Goal: Task Accomplishment & Management: Use online tool/utility

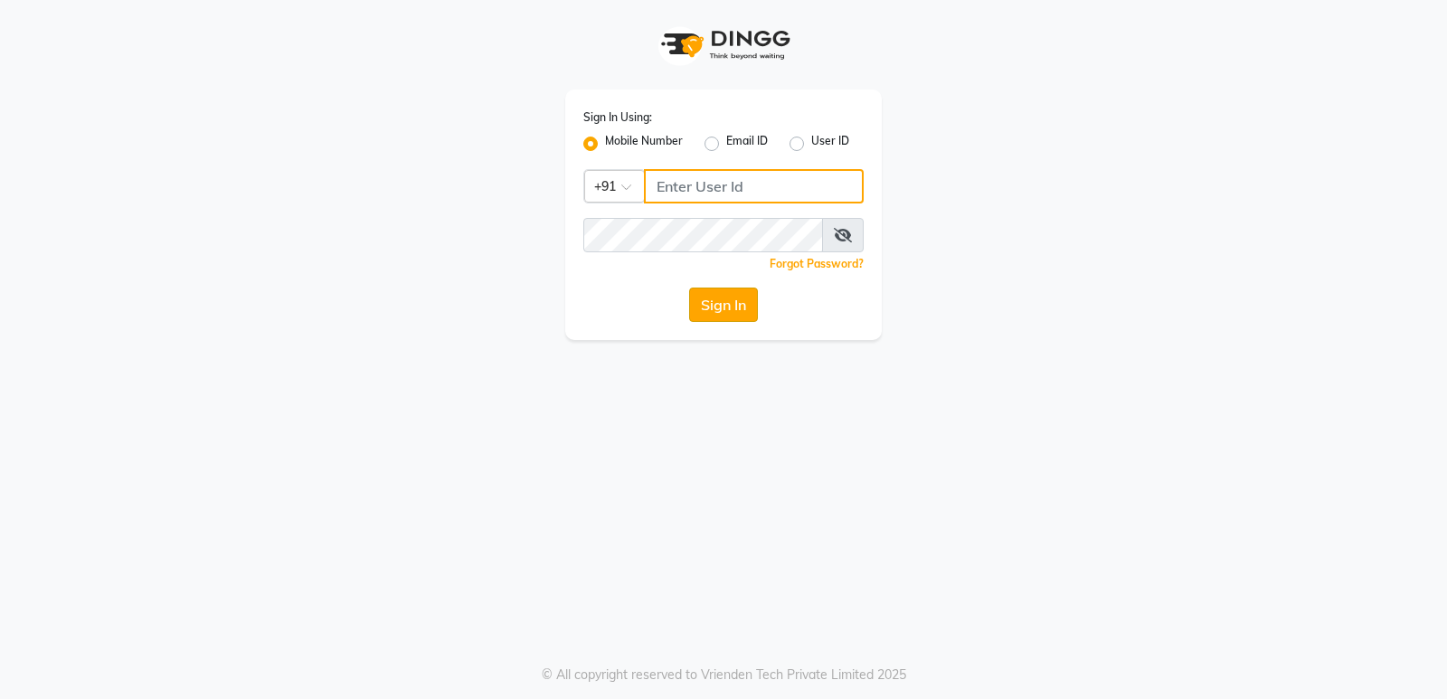
type input "7305434843"
click at [702, 311] on button "Sign In" at bounding box center [723, 305] width 69 height 34
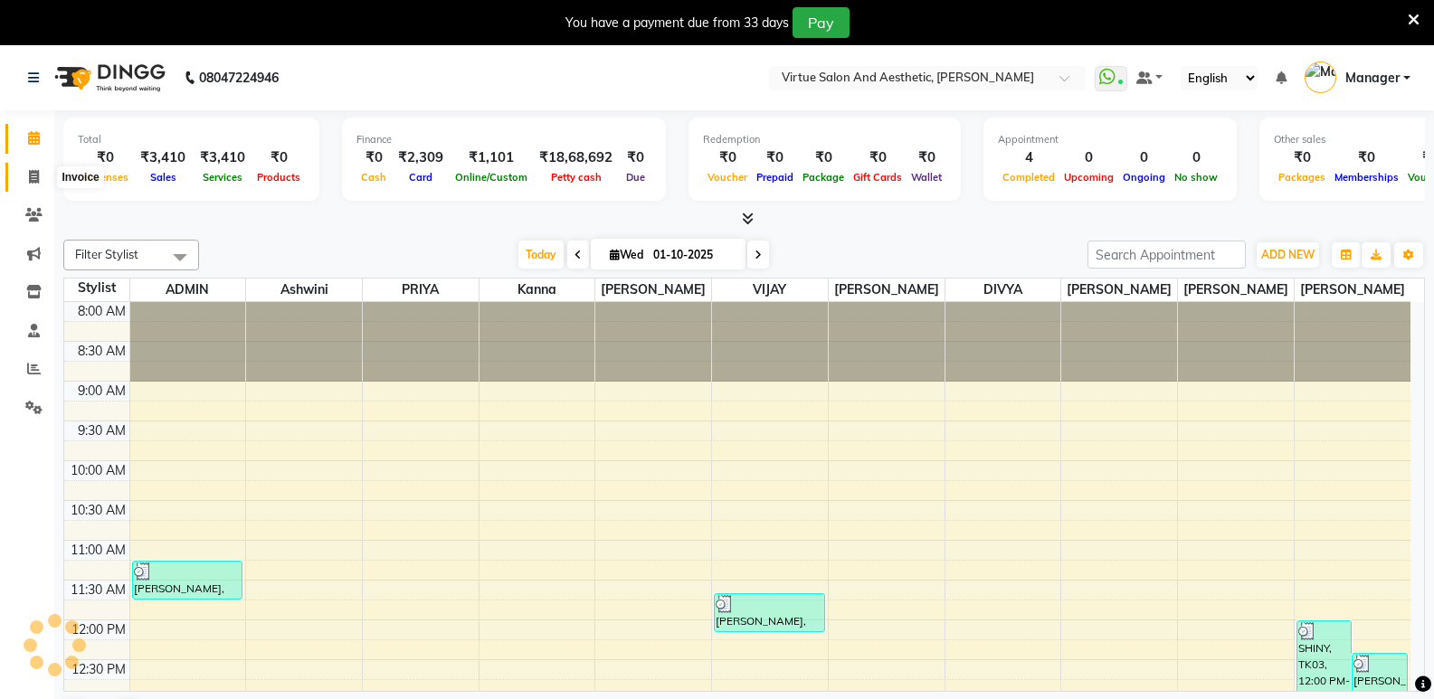
click at [29, 179] on icon at bounding box center [34, 177] width 10 height 14
select select "service"
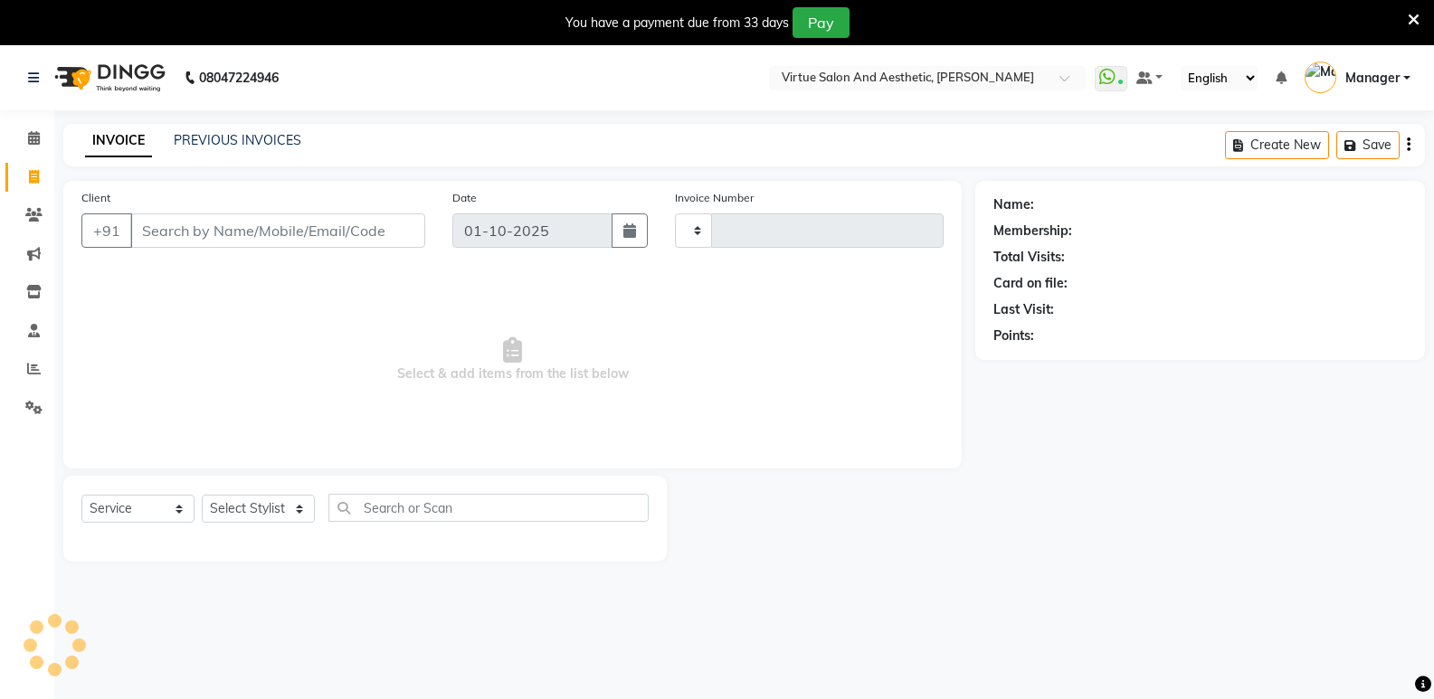
type input "1294"
select select "4611"
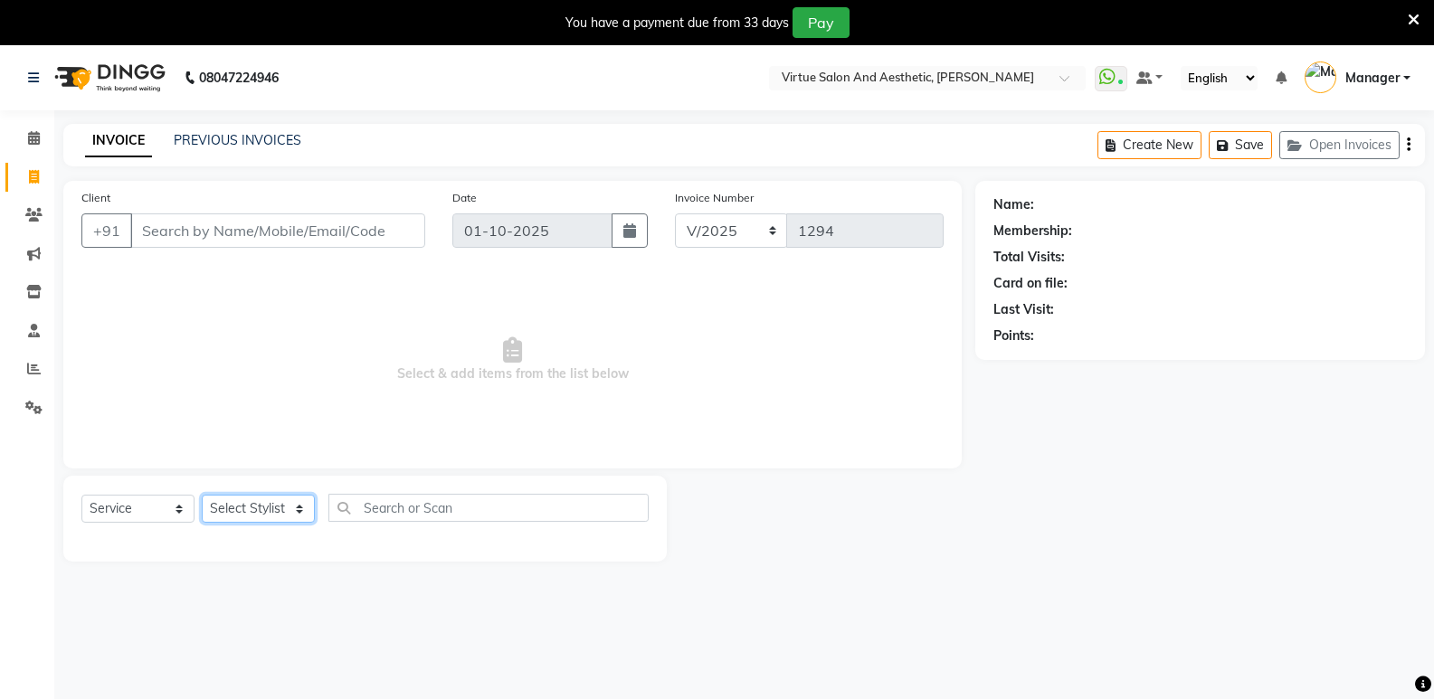
click at [264, 515] on select "Select Stylist" at bounding box center [258, 509] width 113 height 28
select select "90679"
click at [202, 495] on select "Select Stylist [PERSON_NAME] [PERSON_NAME] Manager [PERSON_NAME] PRIYA [PERSON_…" at bounding box center [258, 509] width 113 height 28
click at [241, 242] on input "Client" at bounding box center [277, 230] width 295 height 34
click at [235, 233] on input "Client" at bounding box center [277, 230] width 295 height 34
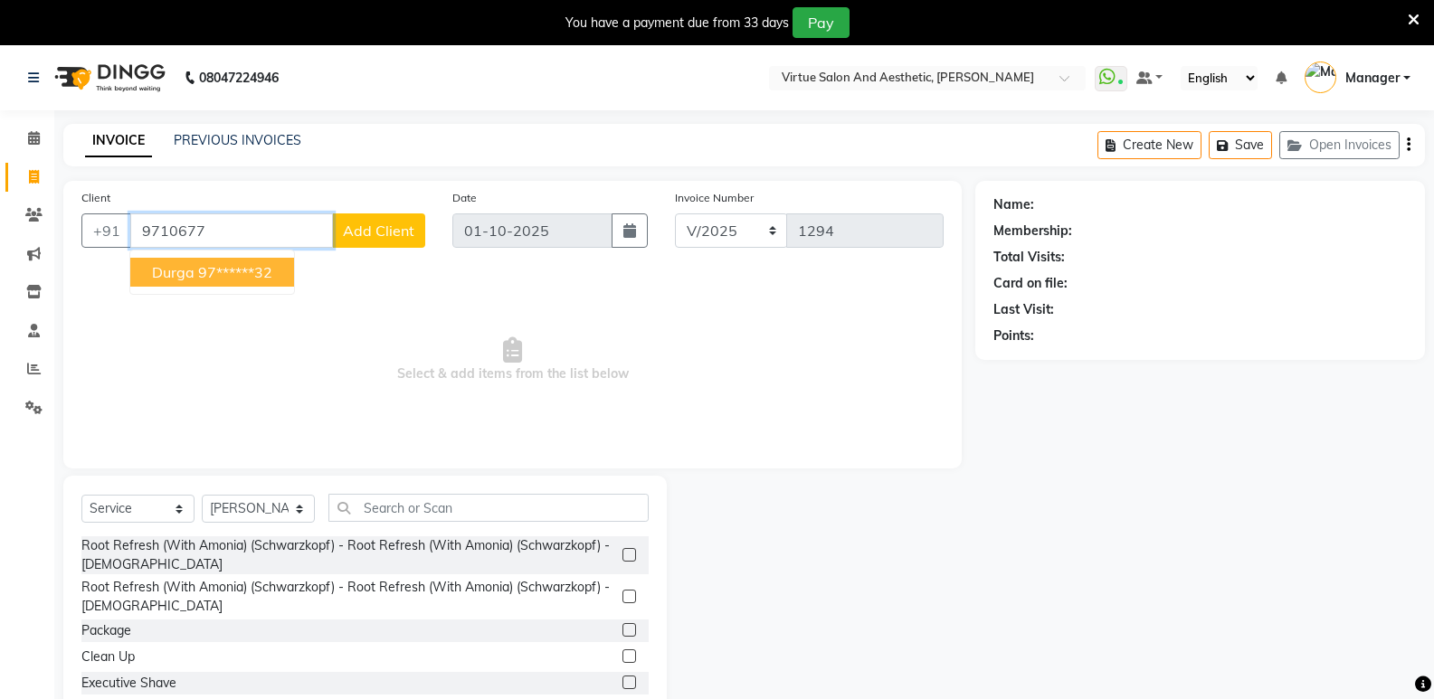
click at [214, 270] on ngb-highlight "97******32" at bounding box center [235, 272] width 74 height 18
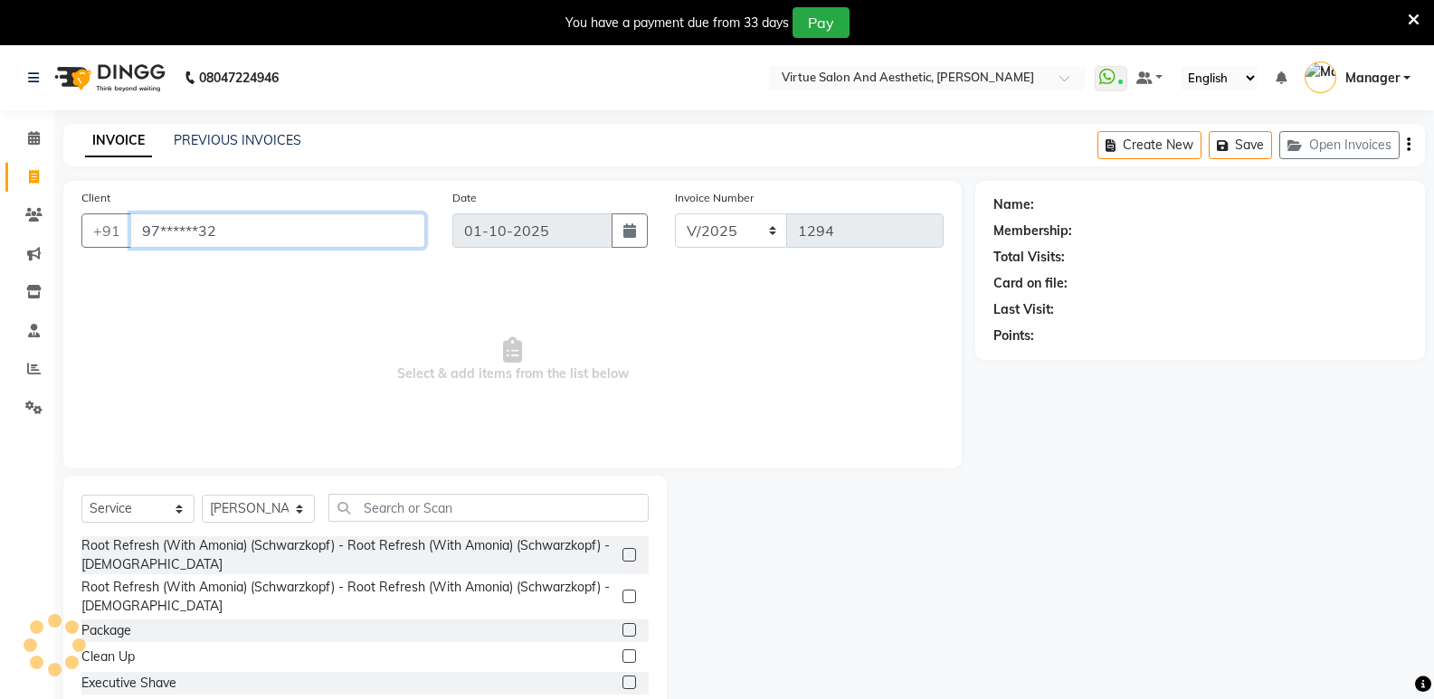
type input "97******32"
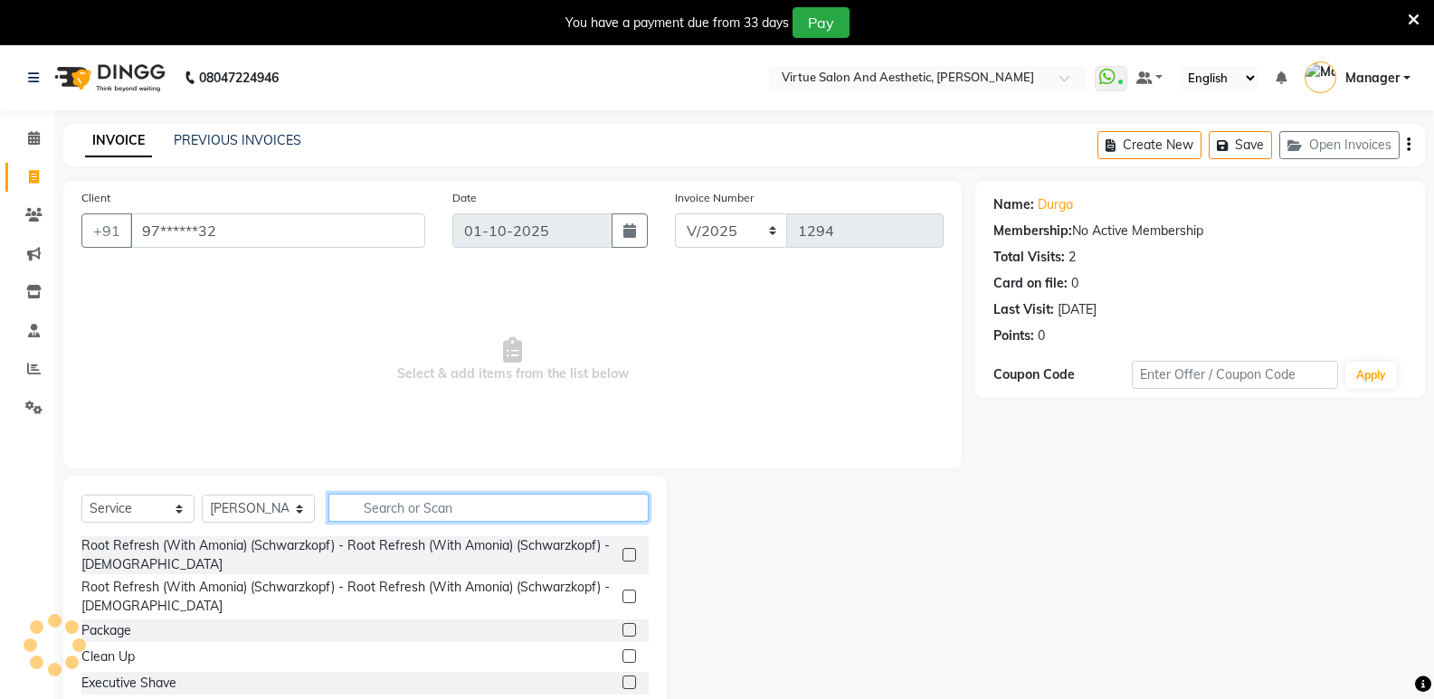
click at [389, 508] on input "text" at bounding box center [488, 508] width 320 height 28
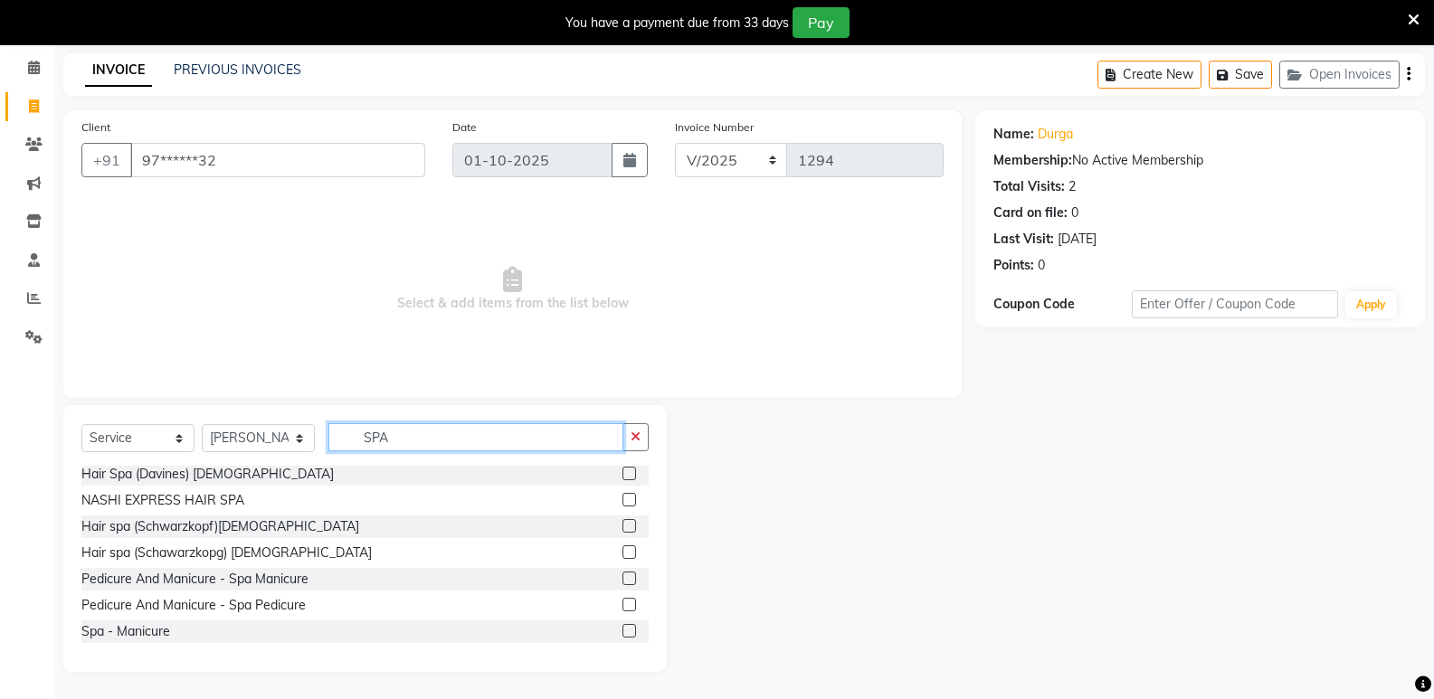
scroll to position [72, 0]
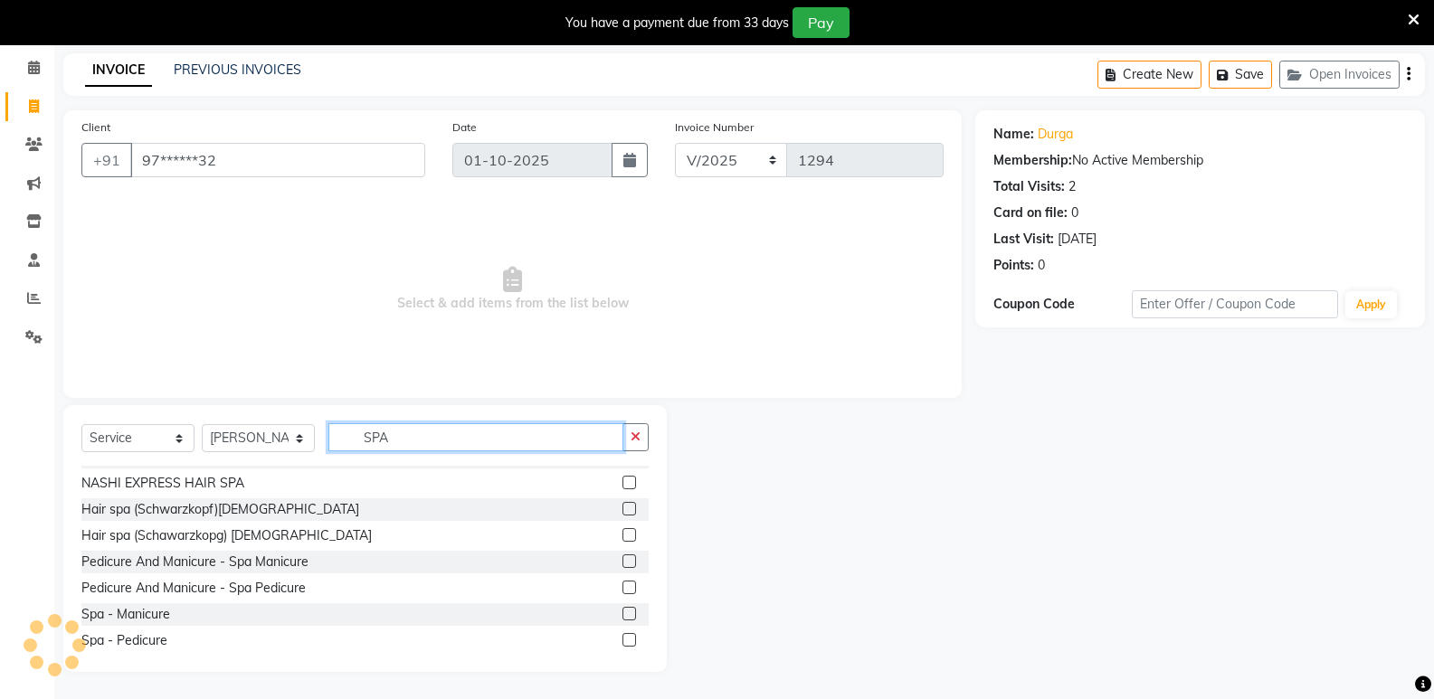
type input "SPA"
click at [622, 562] on label at bounding box center [629, 562] width 14 height 14
click at [622, 562] on input "checkbox" at bounding box center [628, 562] width 12 height 12
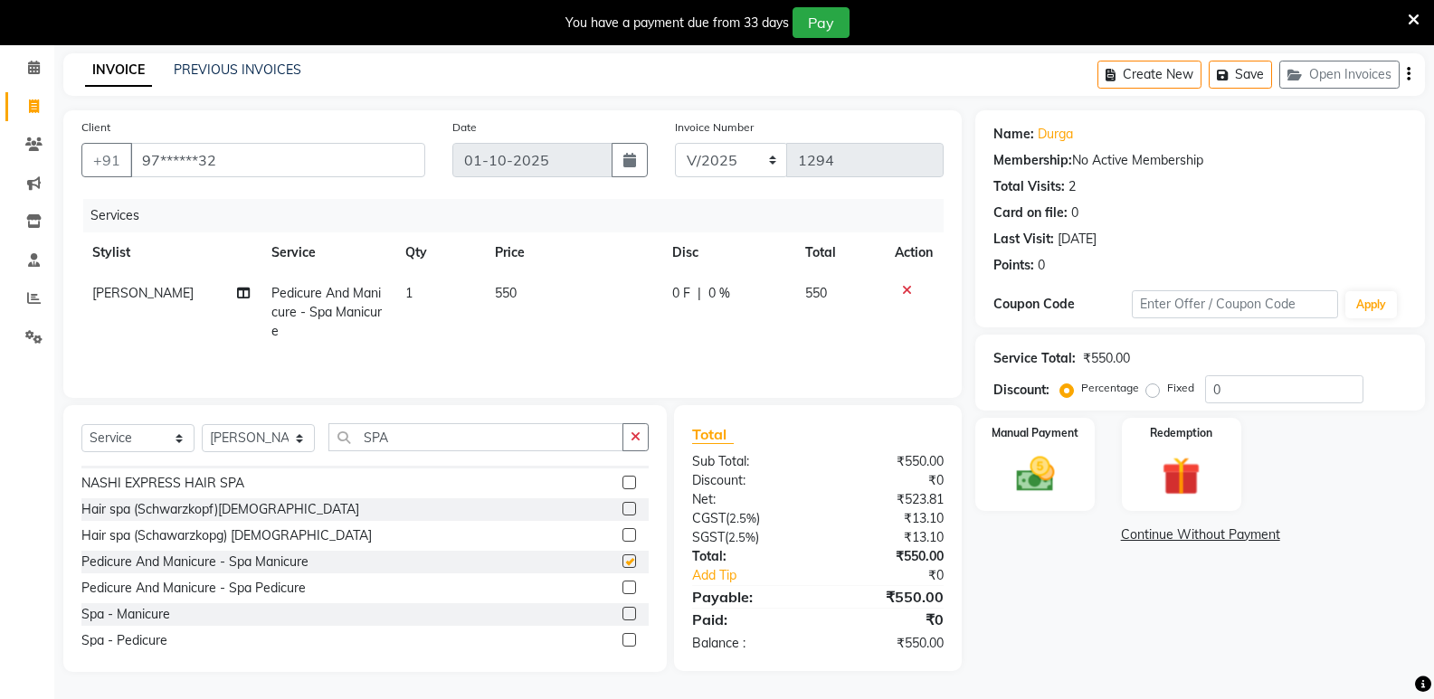
checkbox input "false"
click at [622, 585] on label at bounding box center [629, 588] width 14 height 14
click at [622, 585] on input "checkbox" at bounding box center [628, 589] width 12 height 12
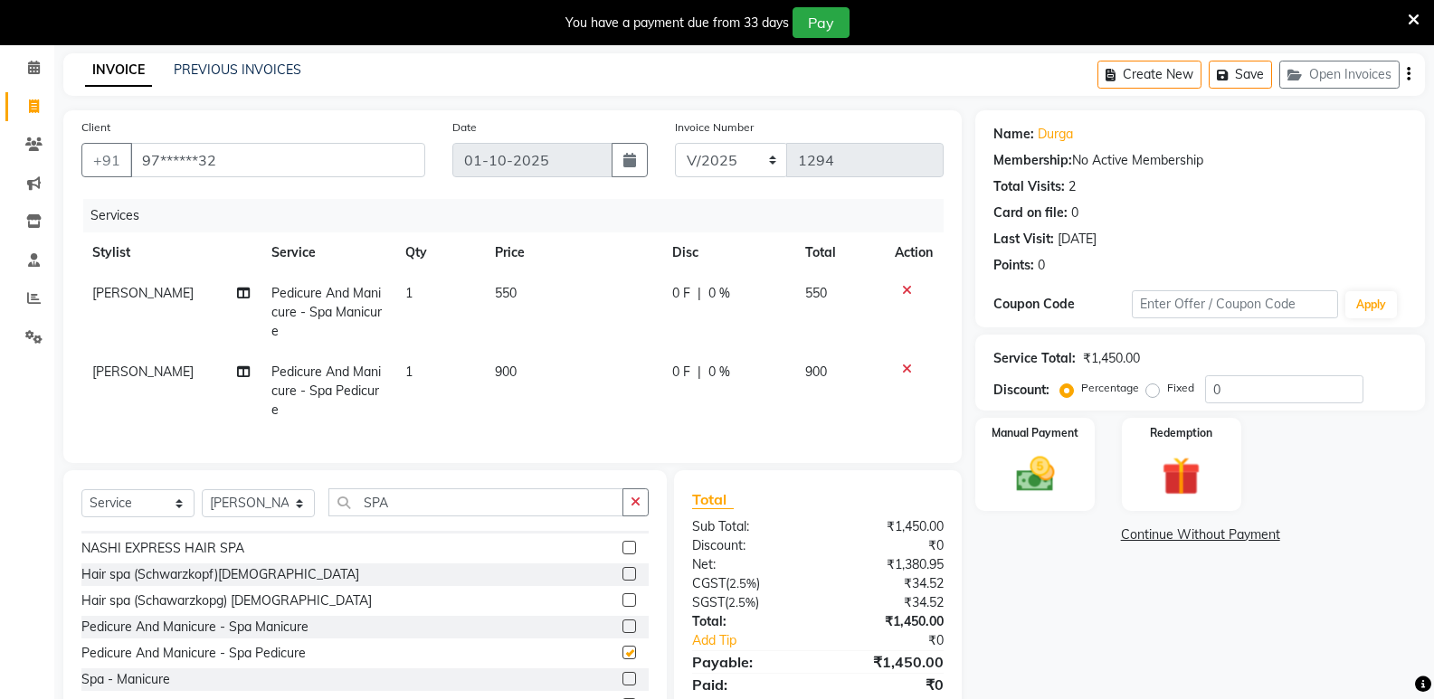
checkbox input "false"
click at [404, 508] on input "SPA" at bounding box center [475, 502] width 295 height 28
type input "S"
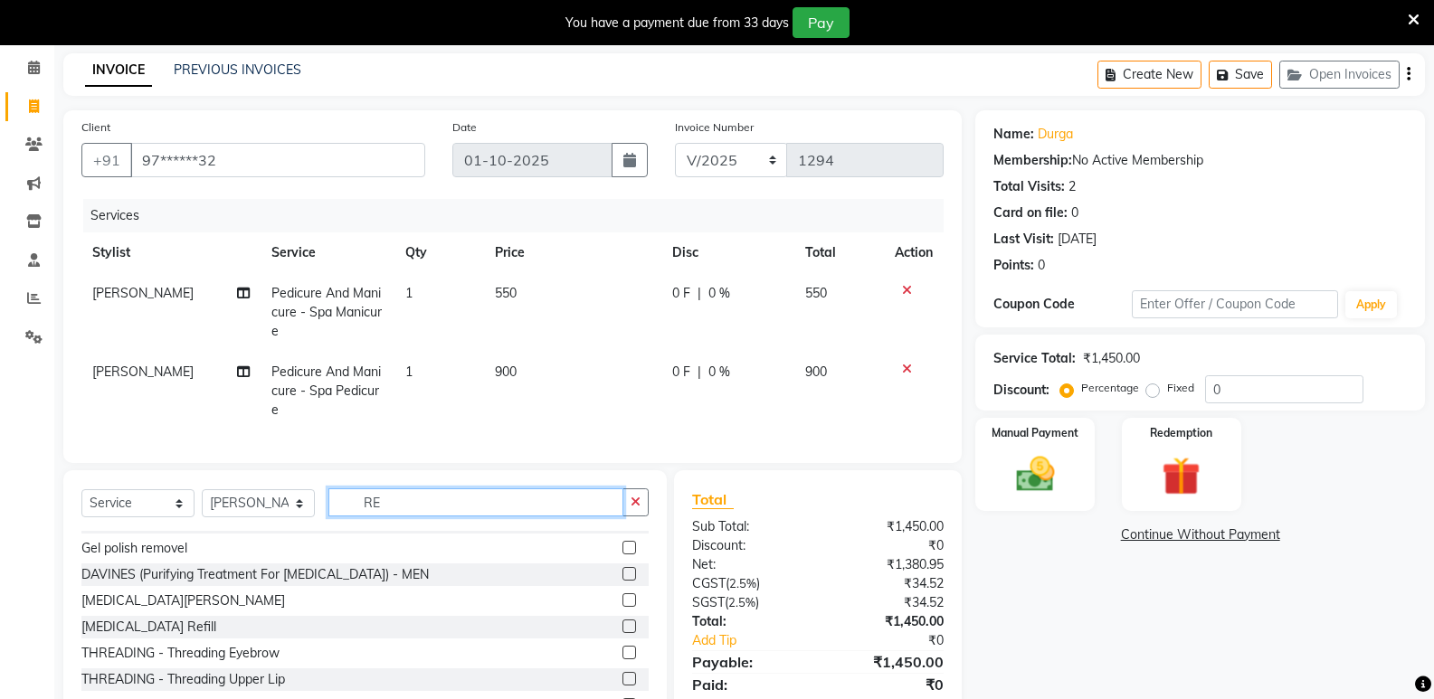
scroll to position [0, 0]
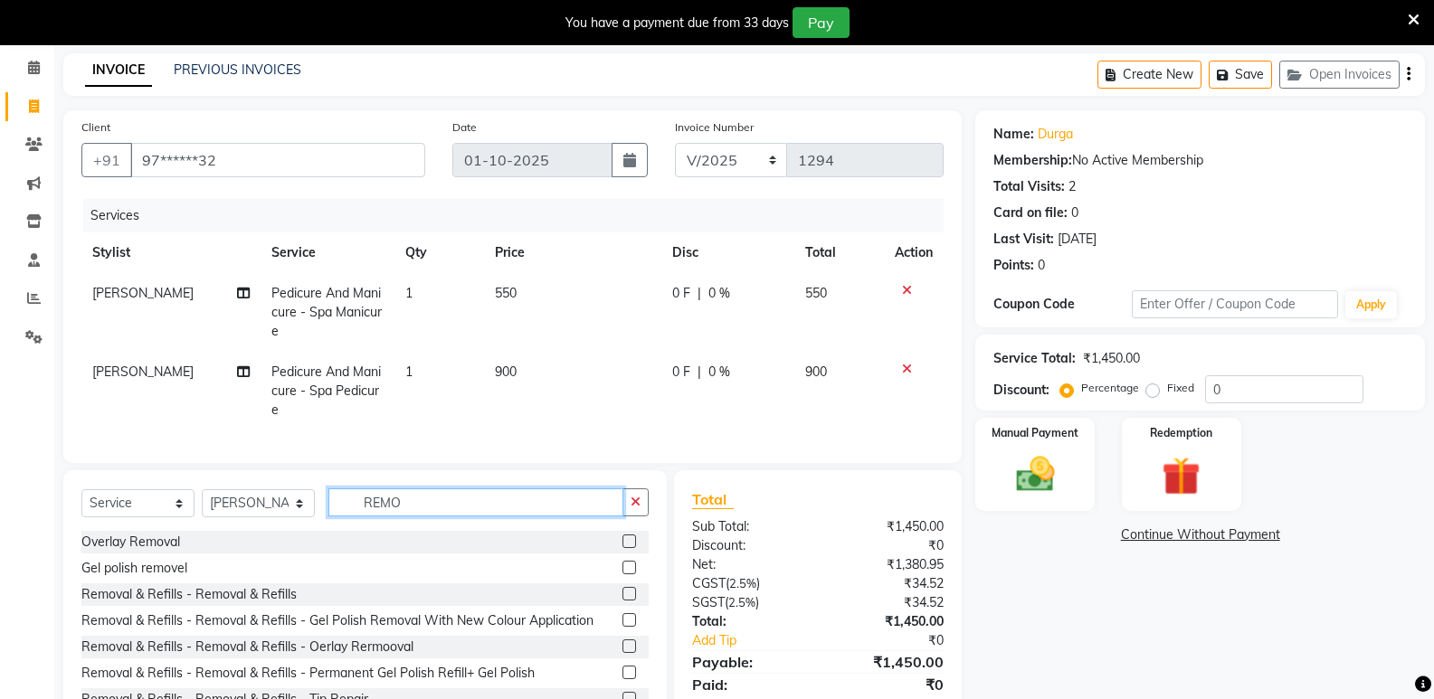
type input "REMO"
click at [622, 574] on label at bounding box center [629, 568] width 14 height 14
click at [622, 574] on input "checkbox" at bounding box center [628, 569] width 12 height 12
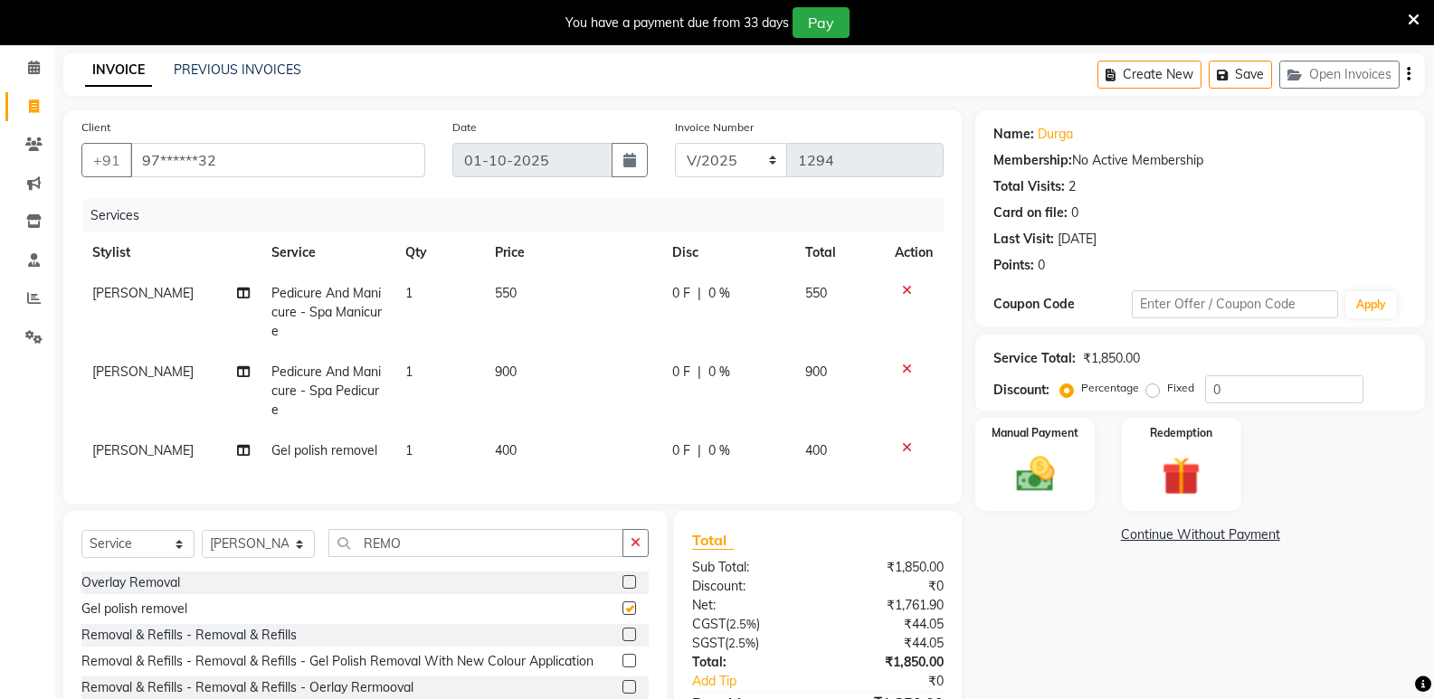
checkbox input "false"
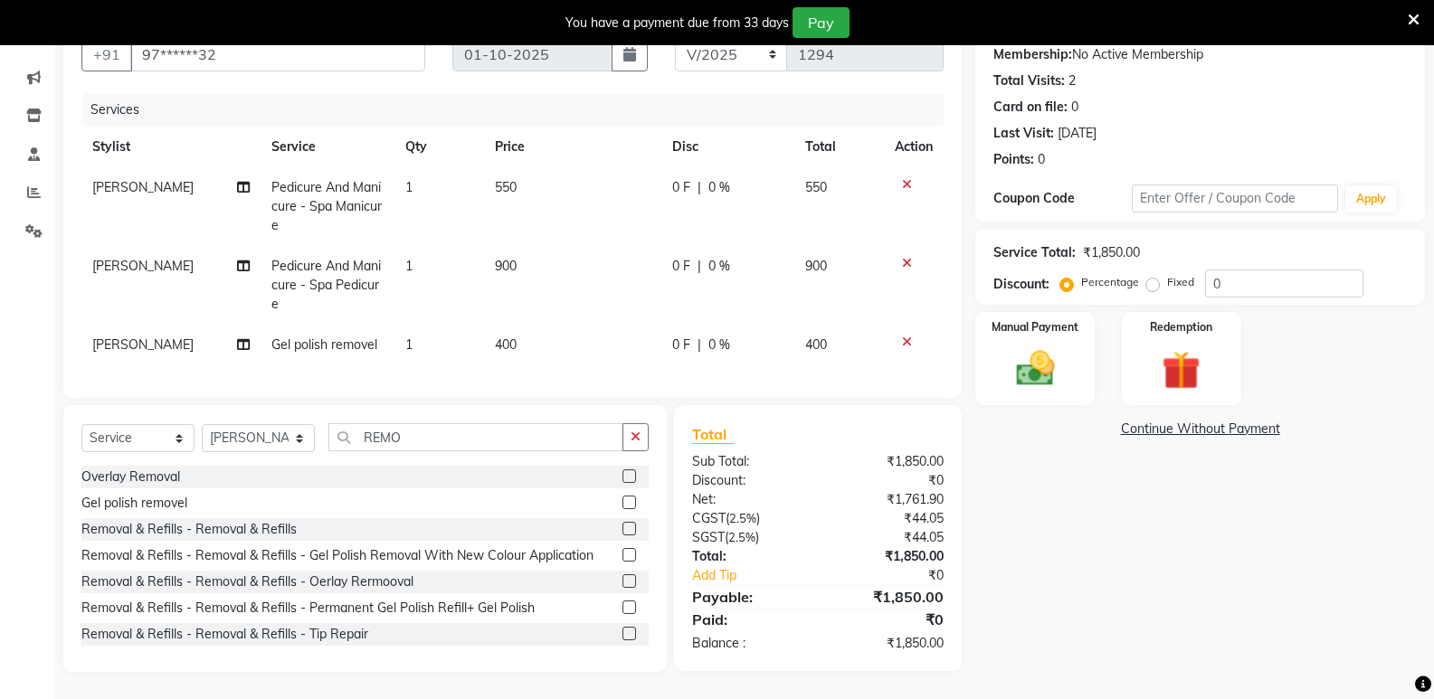
click at [535, 341] on td "400" at bounding box center [572, 345] width 177 height 41
select select "90679"
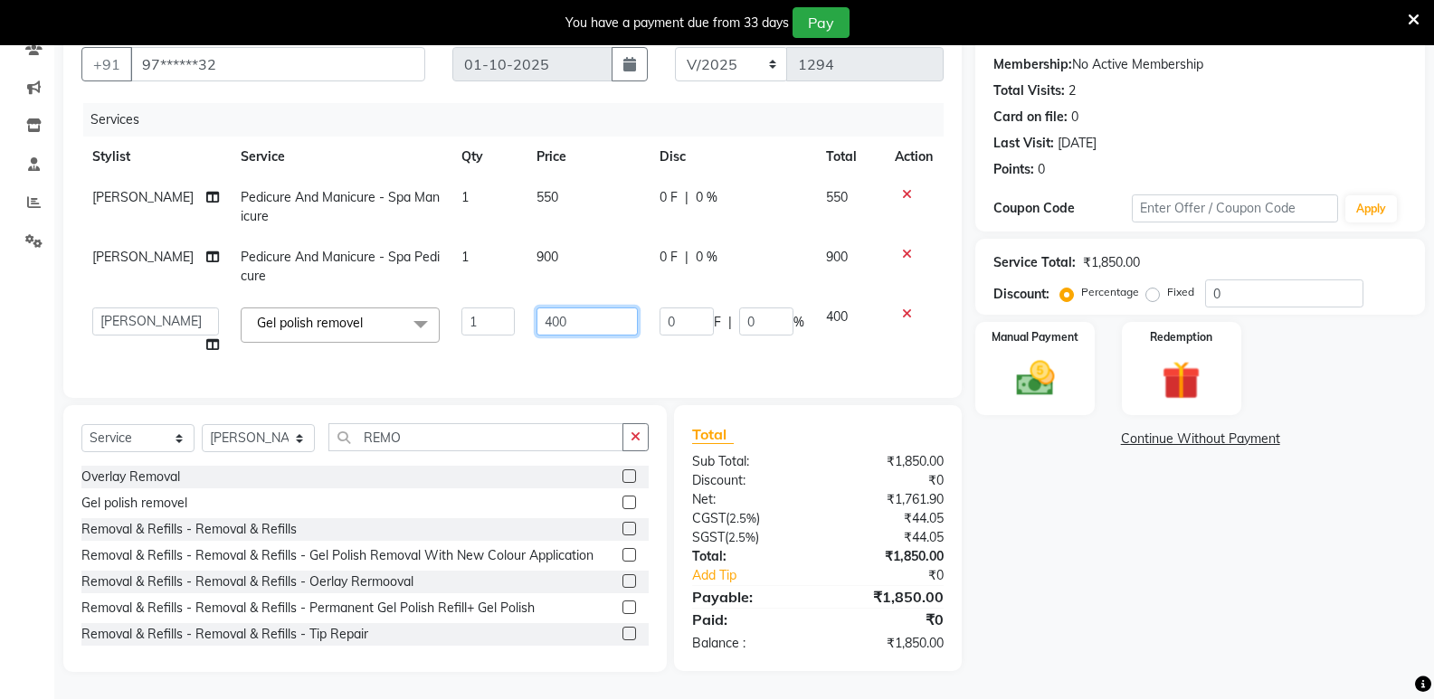
click at [564, 310] on input "400" at bounding box center [586, 322] width 101 height 28
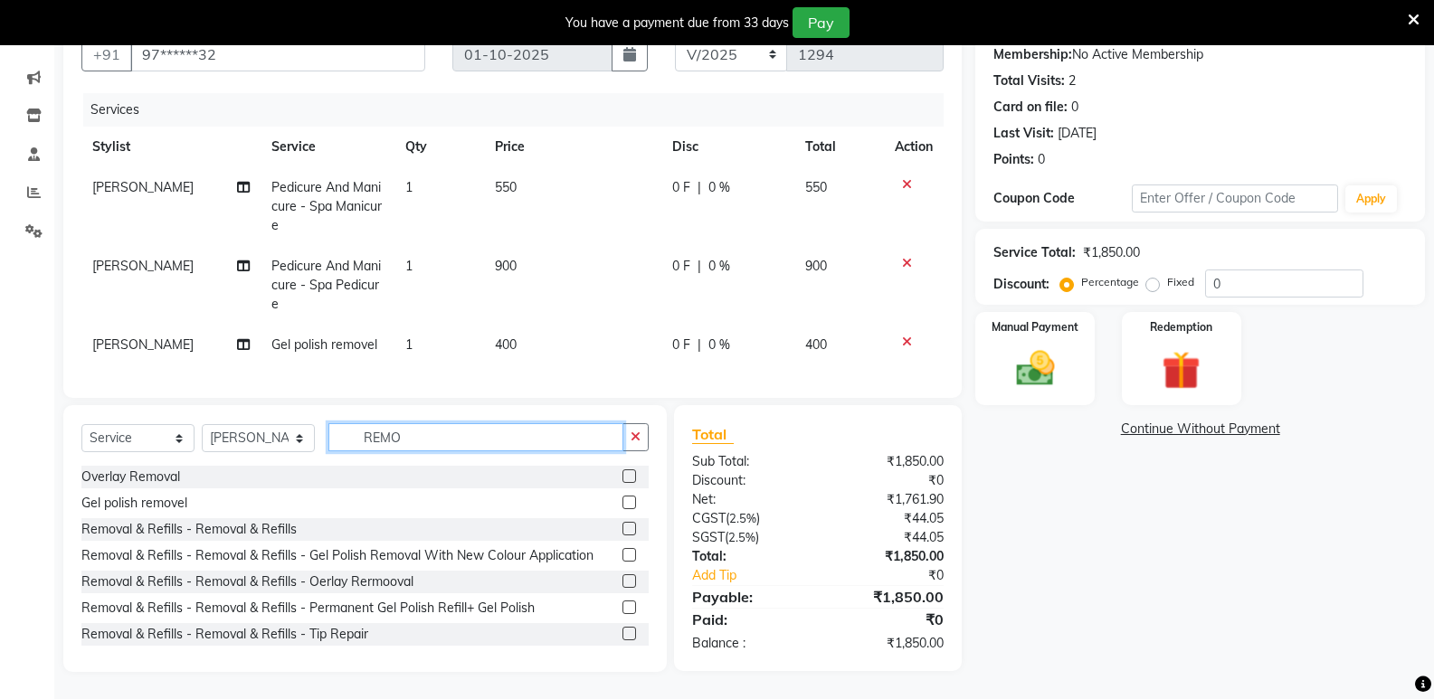
click at [450, 437] on input "REMO" at bounding box center [475, 437] width 295 height 28
type input "R"
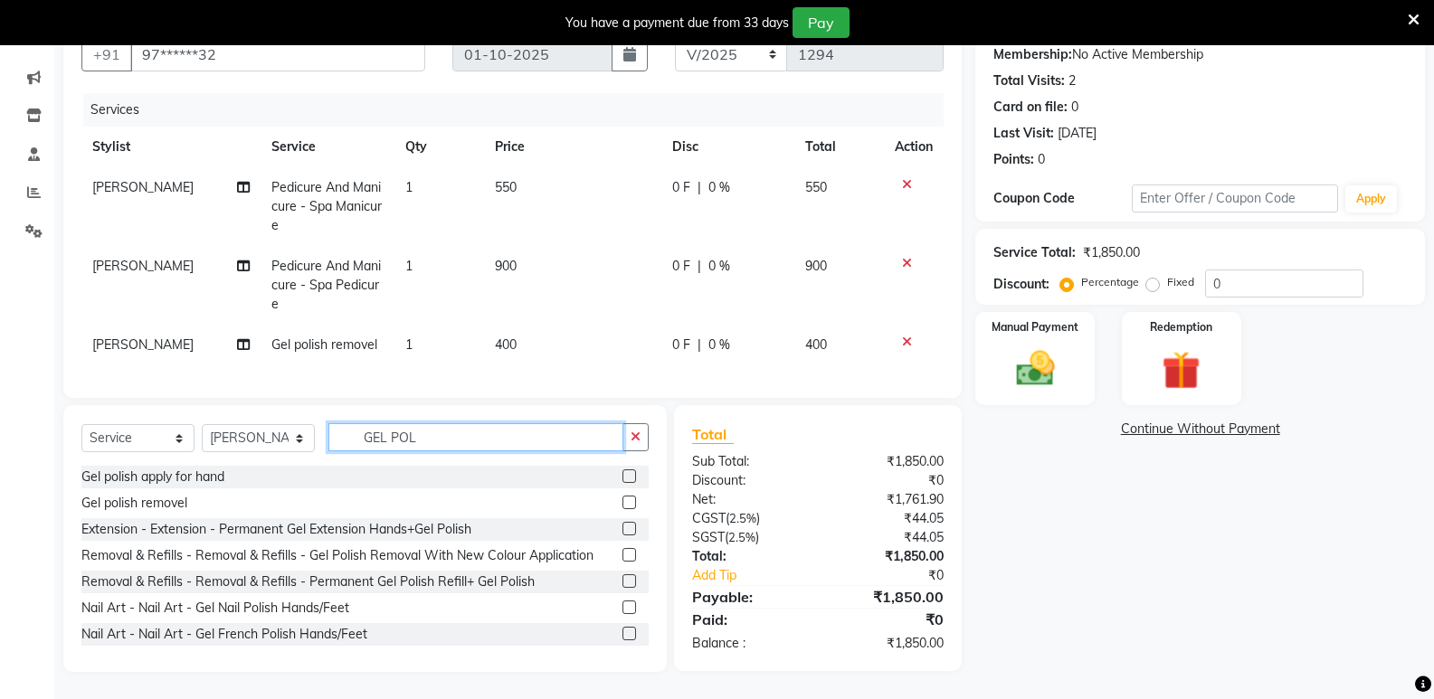
type input "GEL POL"
click at [622, 614] on label at bounding box center [629, 608] width 14 height 14
click at [622, 614] on input "checkbox" at bounding box center [628, 608] width 12 height 12
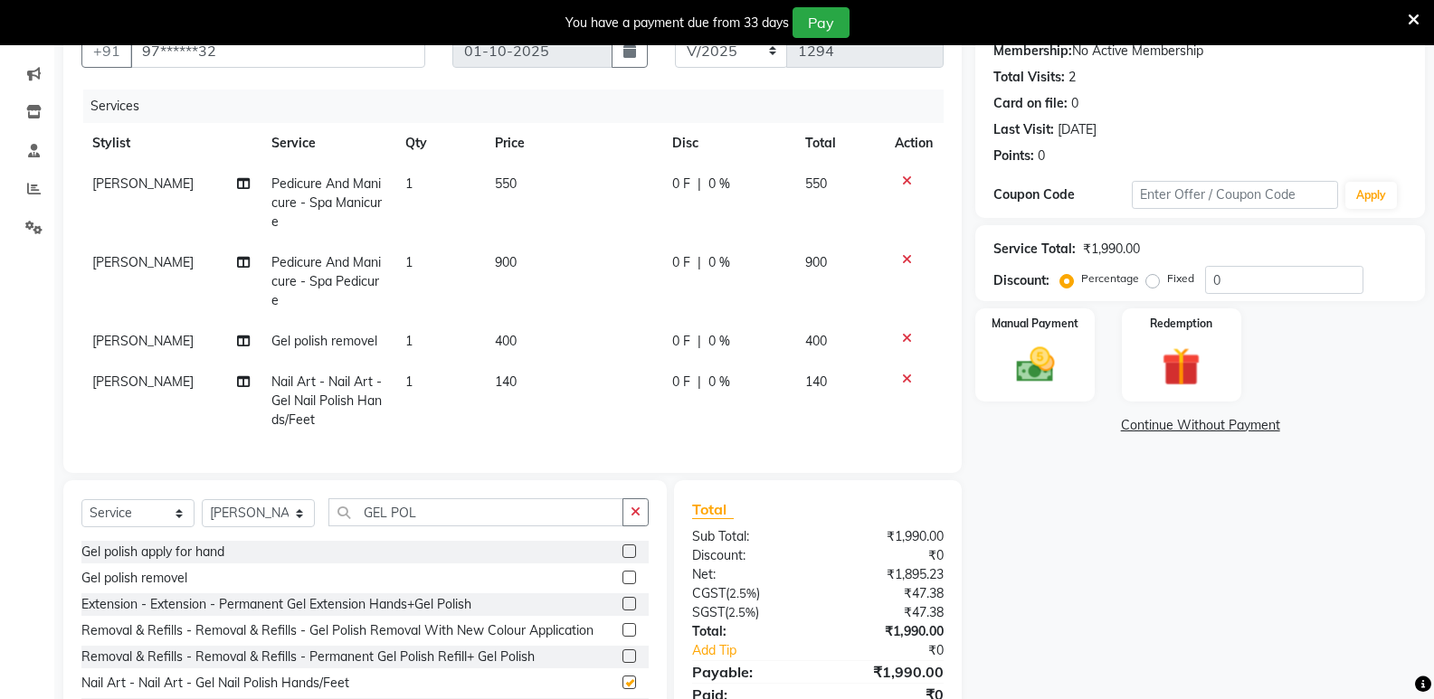
checkbox input "false"
click at [532, 342] on td "400" at bounding box center [572, 341] width 177 height 41
select select "90679"
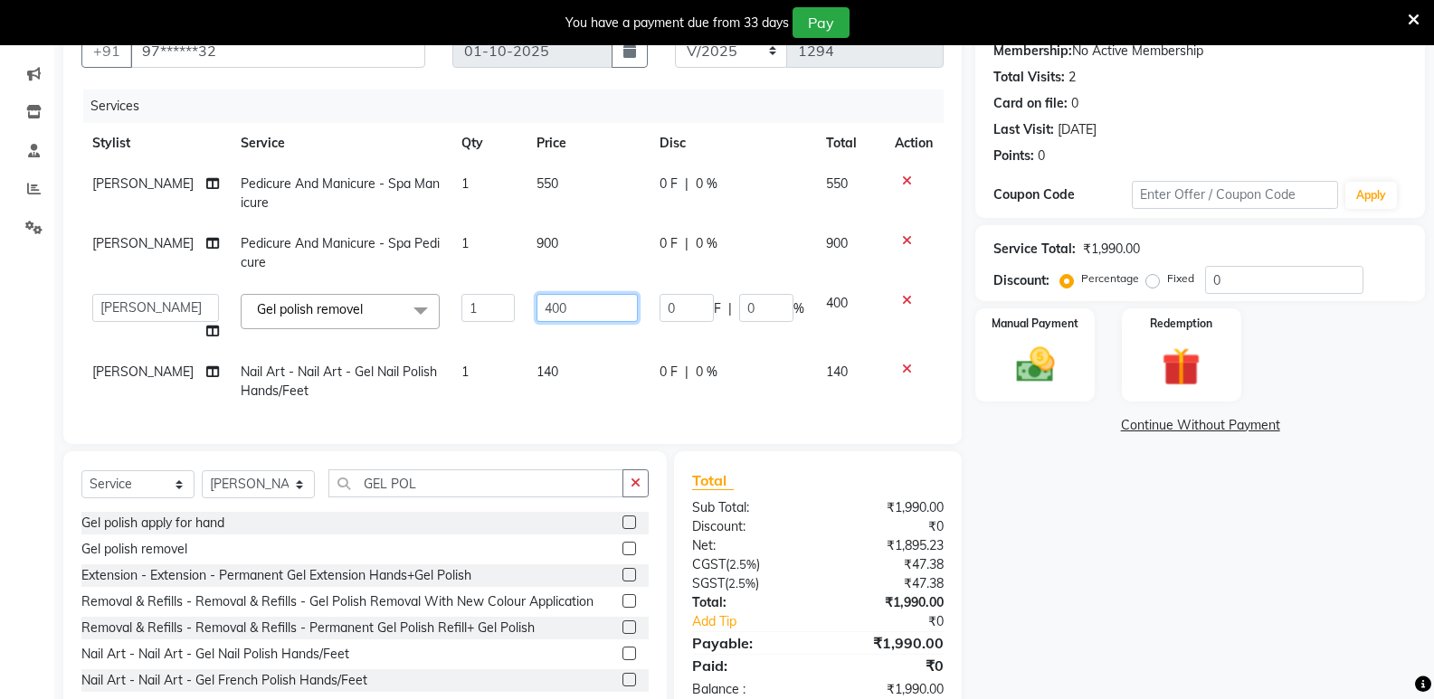
click at [558, 306] on input "400" at bounding box center [586, 308] width 101 height 28
type input "4"
type input "550"
click at [797, 533] on div "Total Sub Total: ₹1,990.00 Discount: ₹0 Net: ₹1,895.23 CGST ( 2.5% ) ₹47.38 SGS…" at bounding box center [817, 584] width 251 height 230
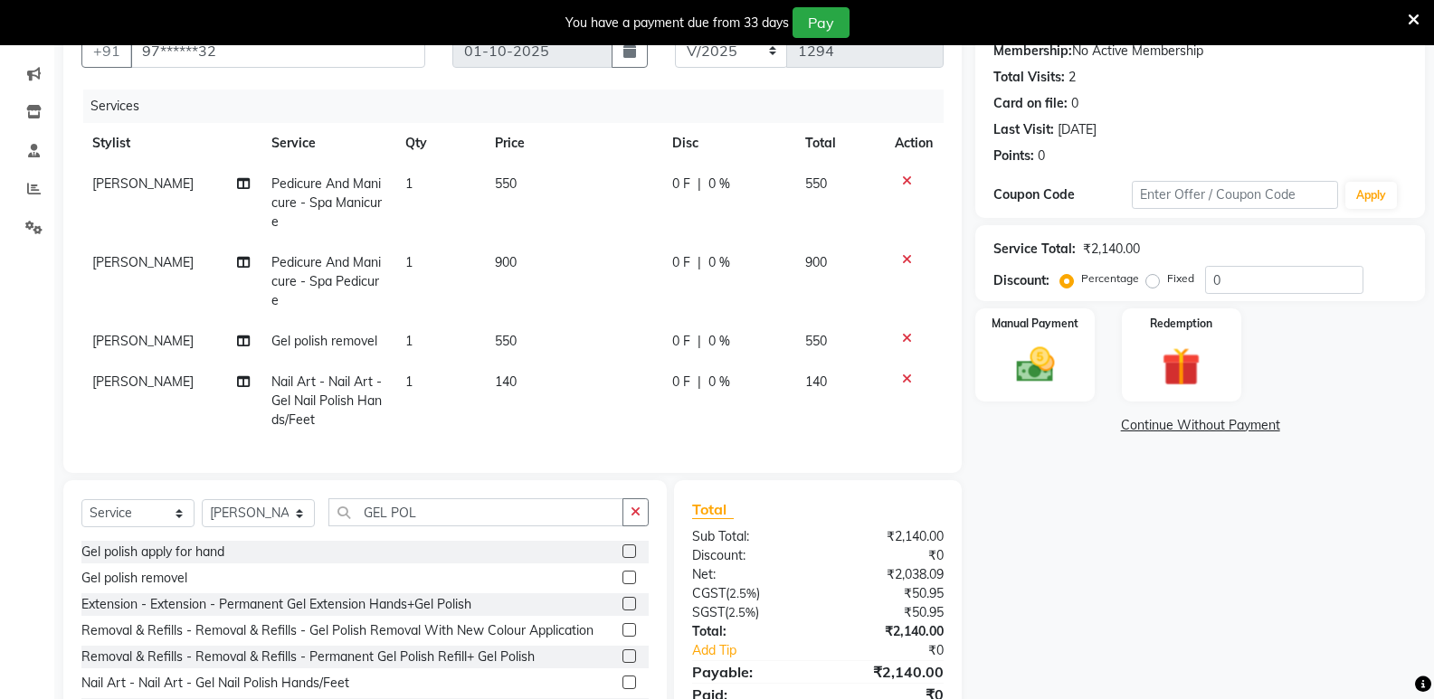
click at [532, 356] on td "550" at bounding box center [572, 341] width 177 height 41
select select "90679"
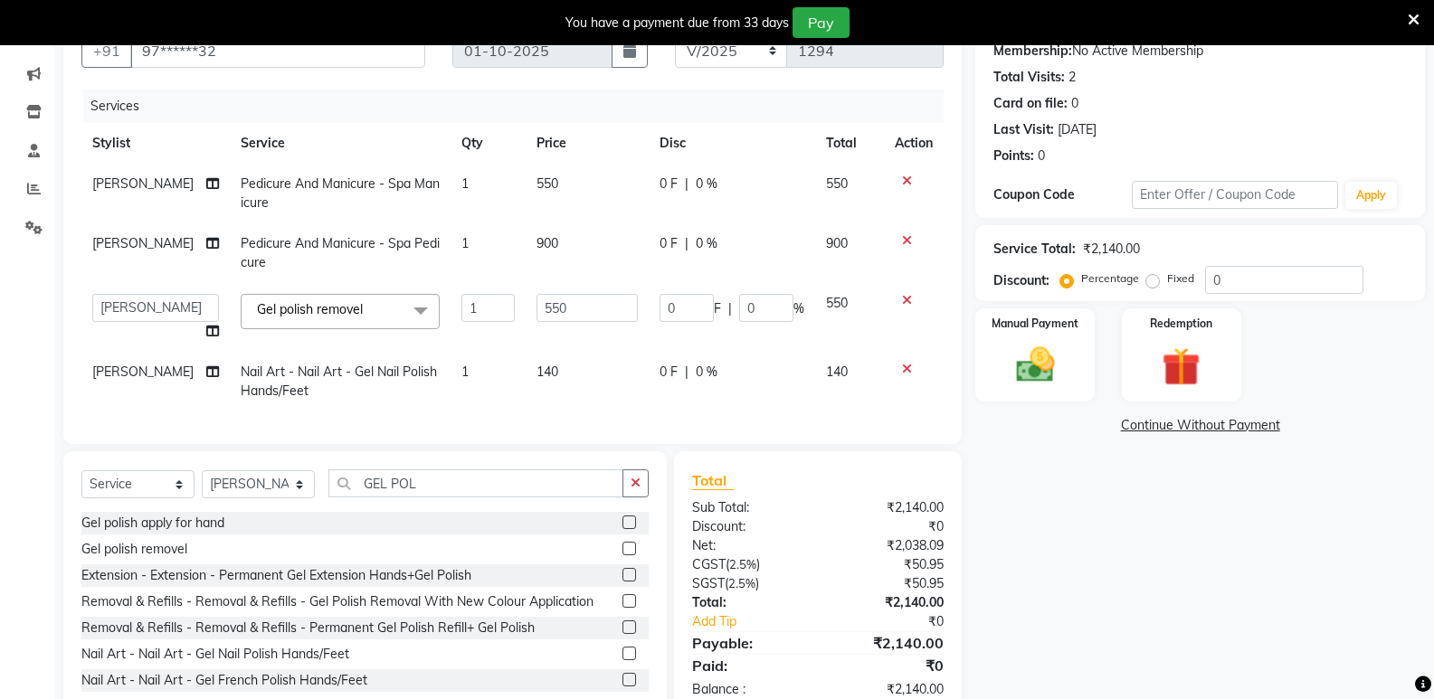
click at [563, 367] on td "140" at bounding box center [587, 382] width 123 height 60
select select "90679"
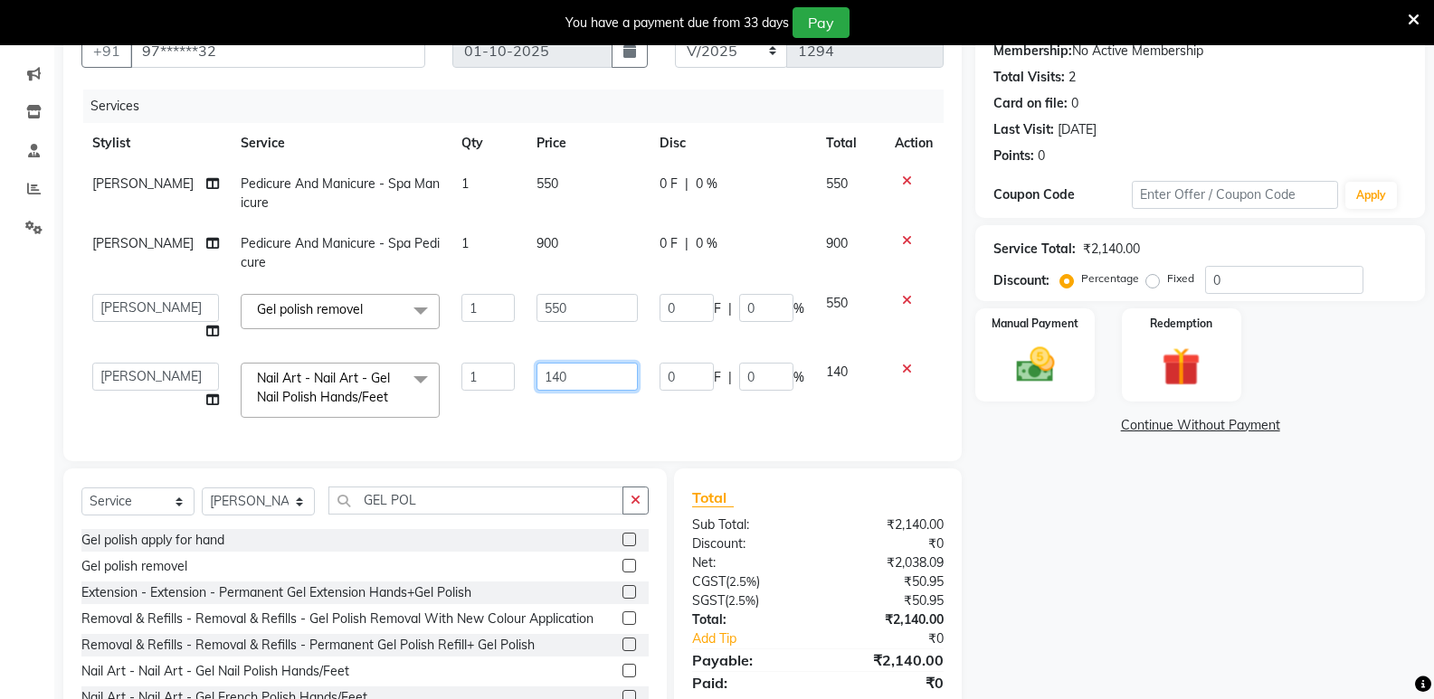
click at [577, 370] on input "140" at bounding box center [586, 377] width 101 height 28
type input "1"
type input "1500"
click at [574, 249] on td "900" at bounding box center [587, 253] width 123 height 60
select select "90679"
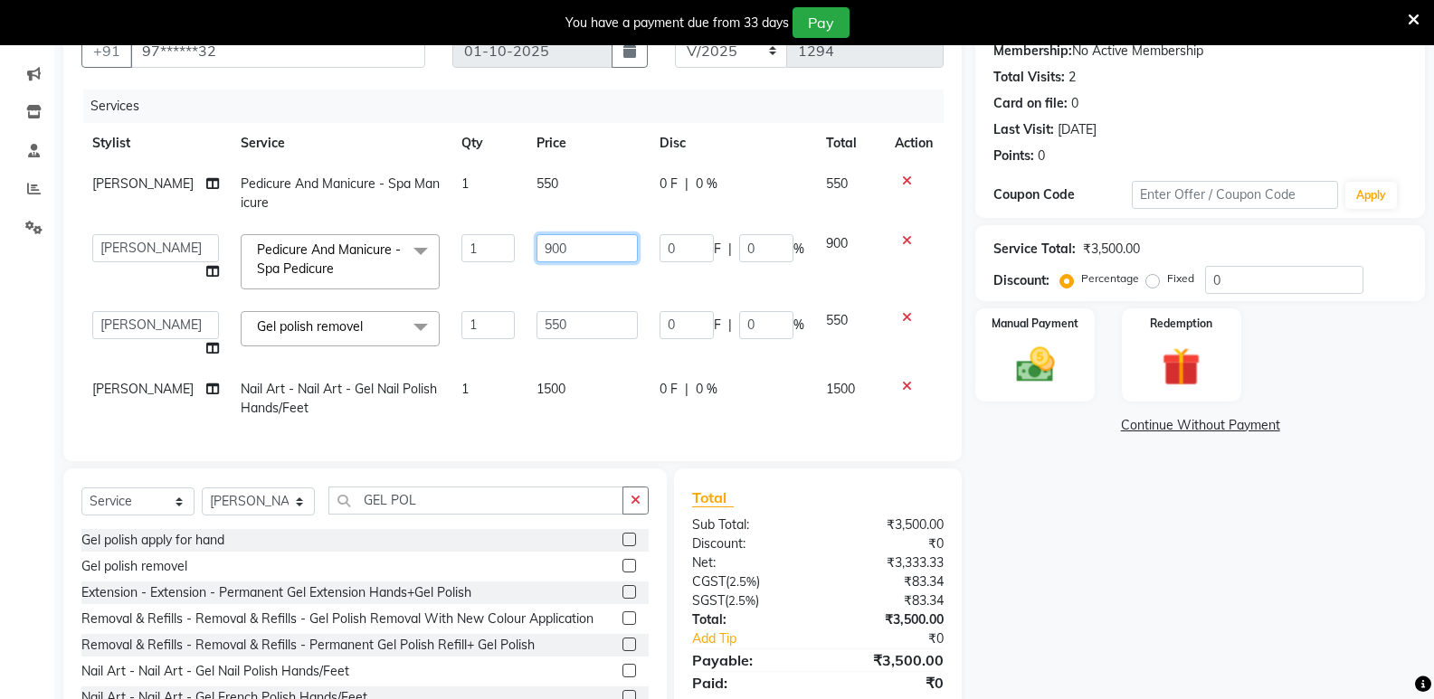
click at [574, 249] on input "900" at bounding box center [586, 248] width 101 height 28
type input "9"
type input "1200"
click at [536, 190] on span "550" at bounding box center [547, 183] width 22 height 16
select select "90679"
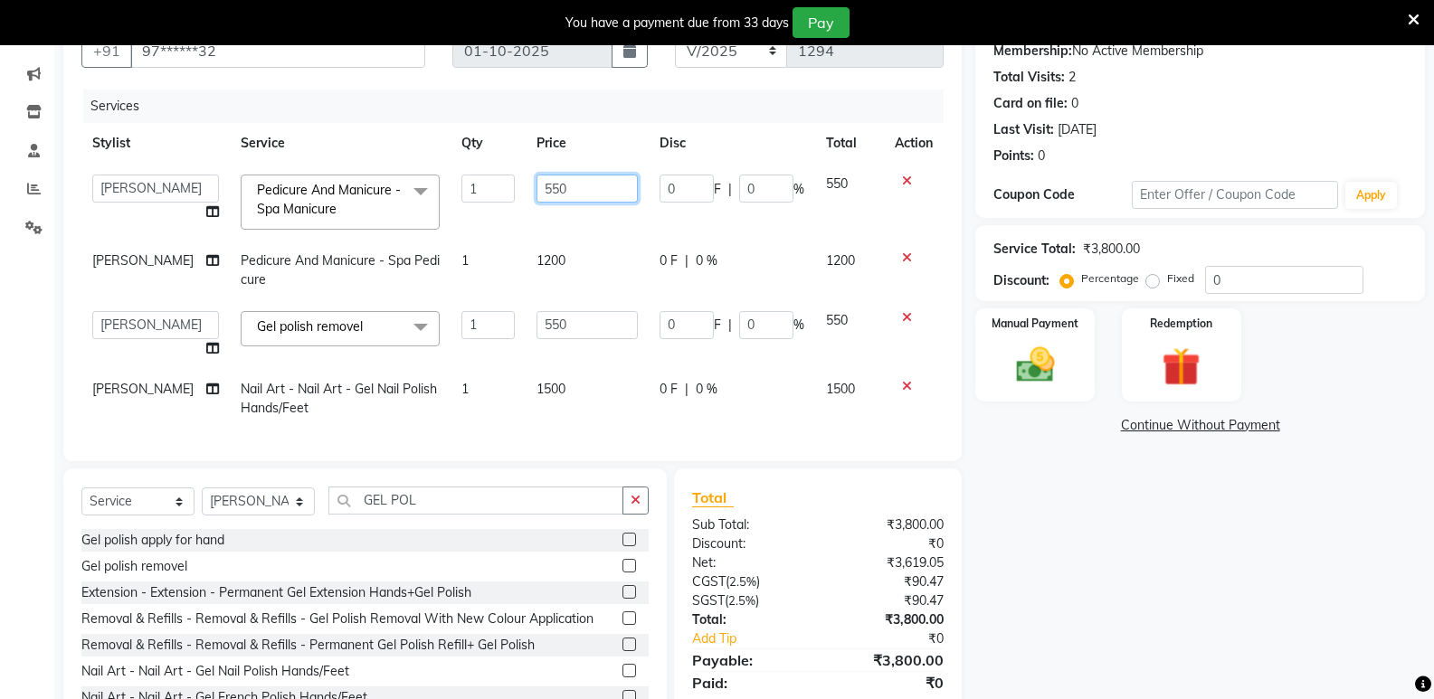
click at [566, 186] on input "550" at bounding box center [586, 189] width 101 height 28
type input "5"
type input "900"
click at [801, 562] on div "Total Sub Total: ₹3,800.00 Discount: ₹0 Net: ₹3,619.05 CGST ( 2.5% ) ₹90.47 SGS…" at bounding box center [817, 602] width 251 height 230
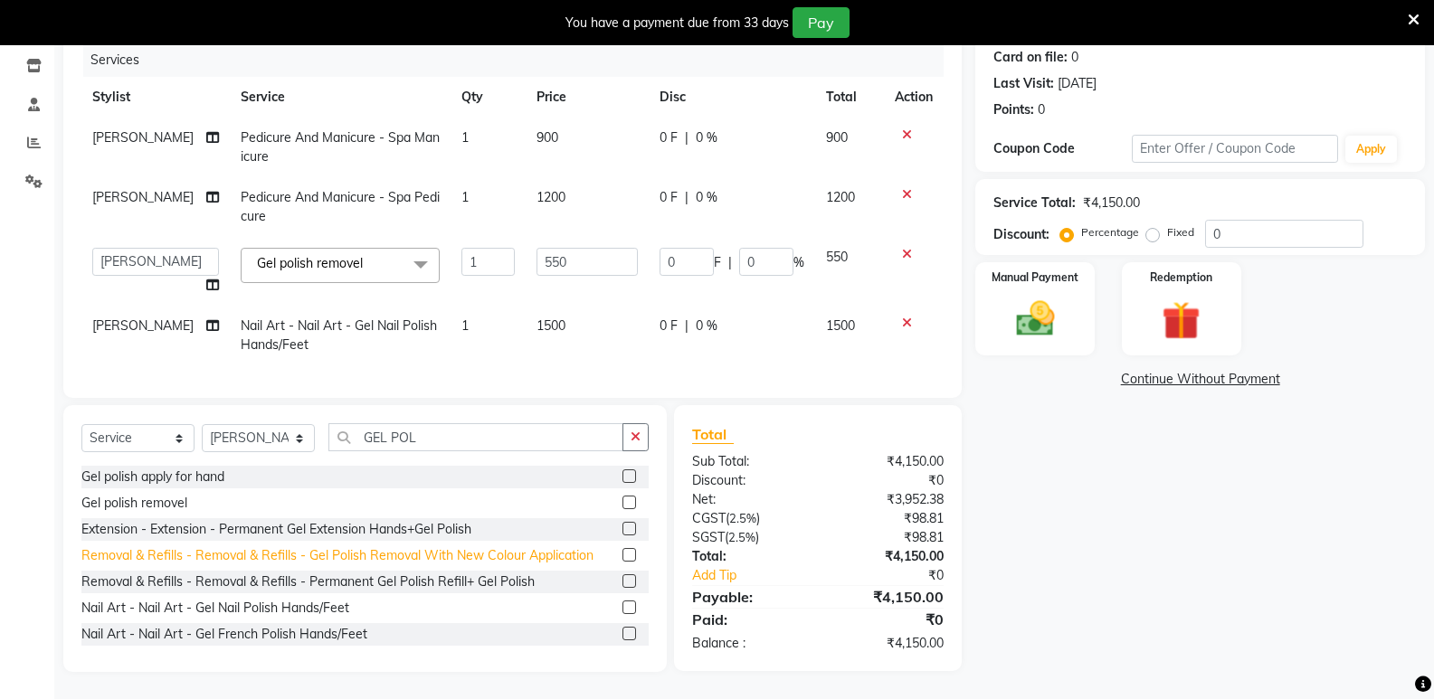
scroll to position [3, 0]
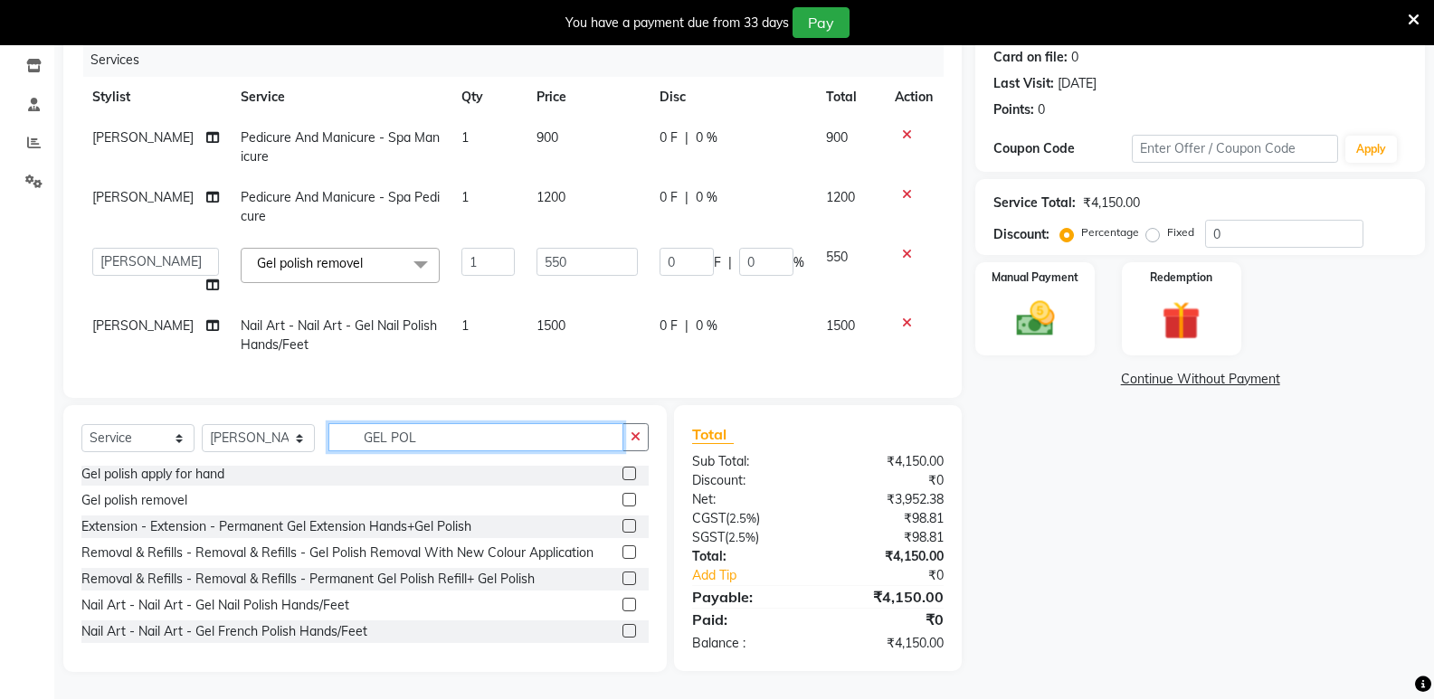
click at [473, 438] on input "GEL POL" at bounding box center [475, 437] width 295 height 28
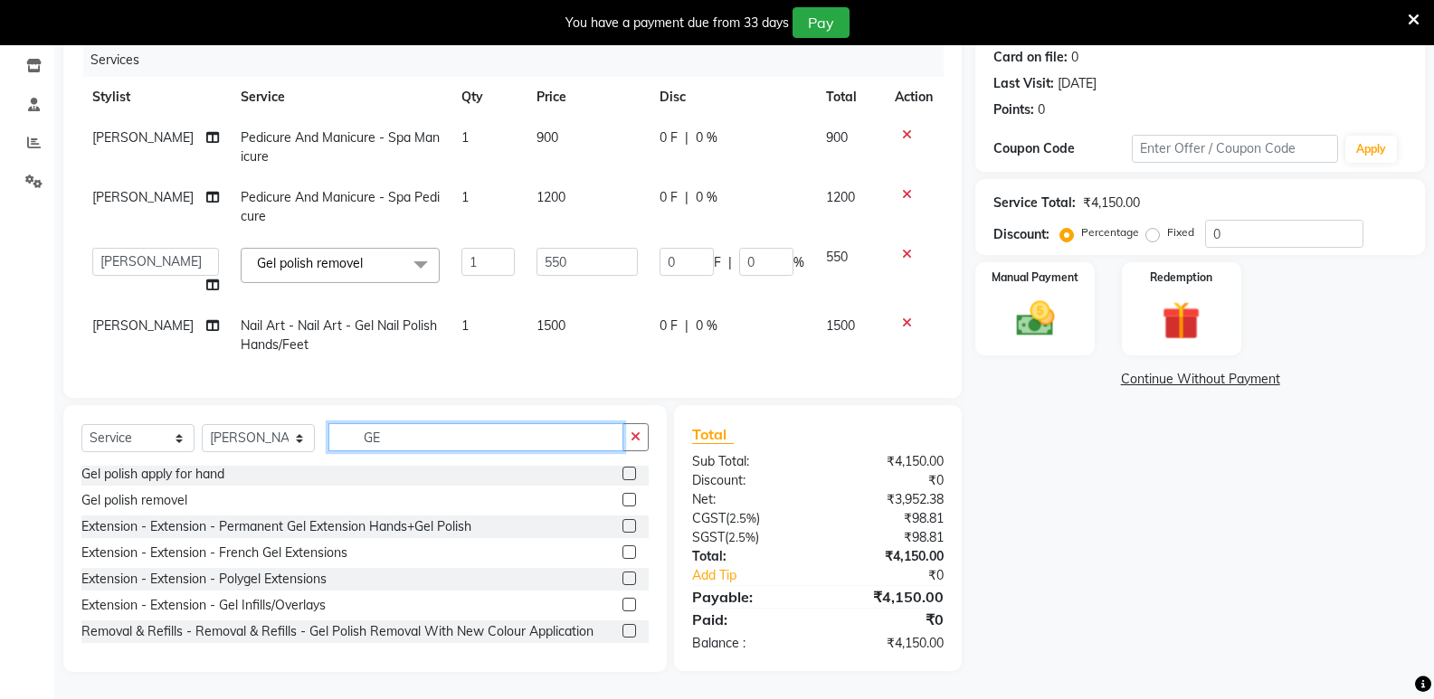
type input "G"
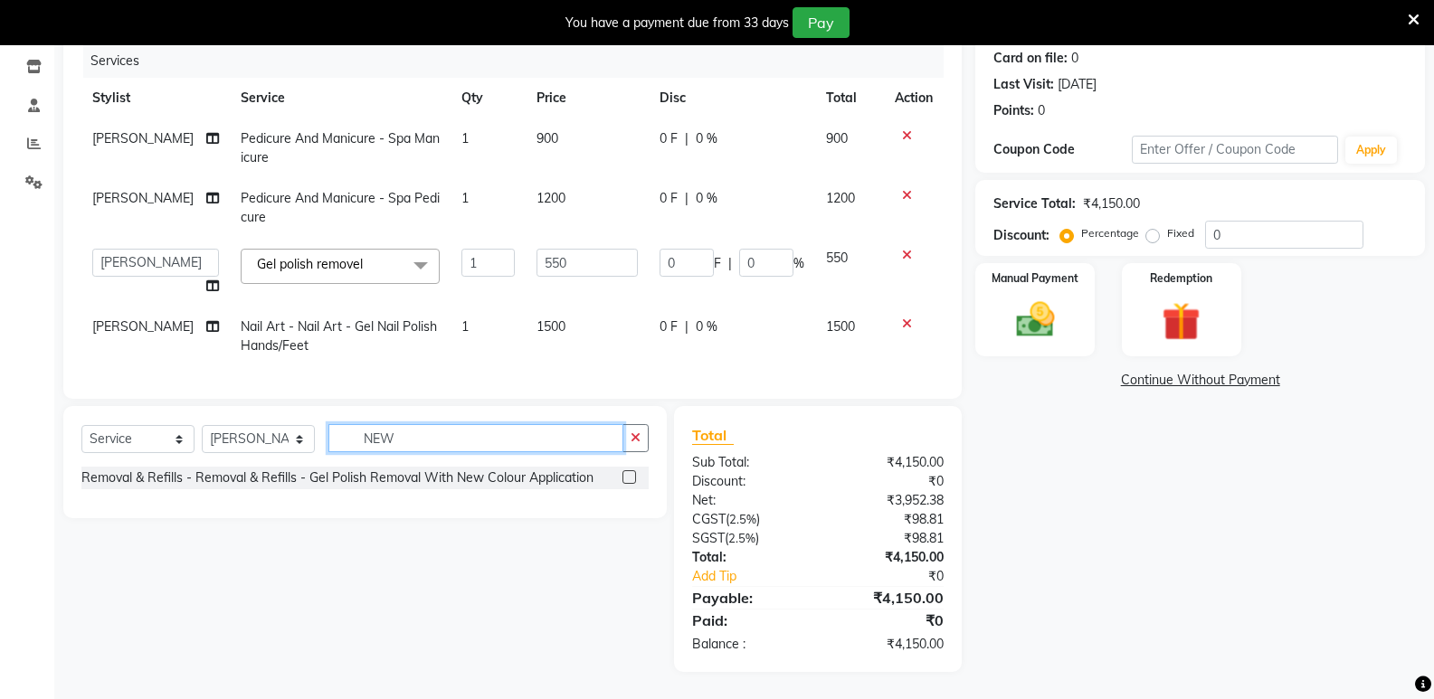
scroll to position [239, 0]
type input "NEW"
click at [624, 475] on label at bounding box center [629, 477] width 14 height 14
click at [624, 475] on input "checkbox" at bounding box center [628, 478] width 12 height 12
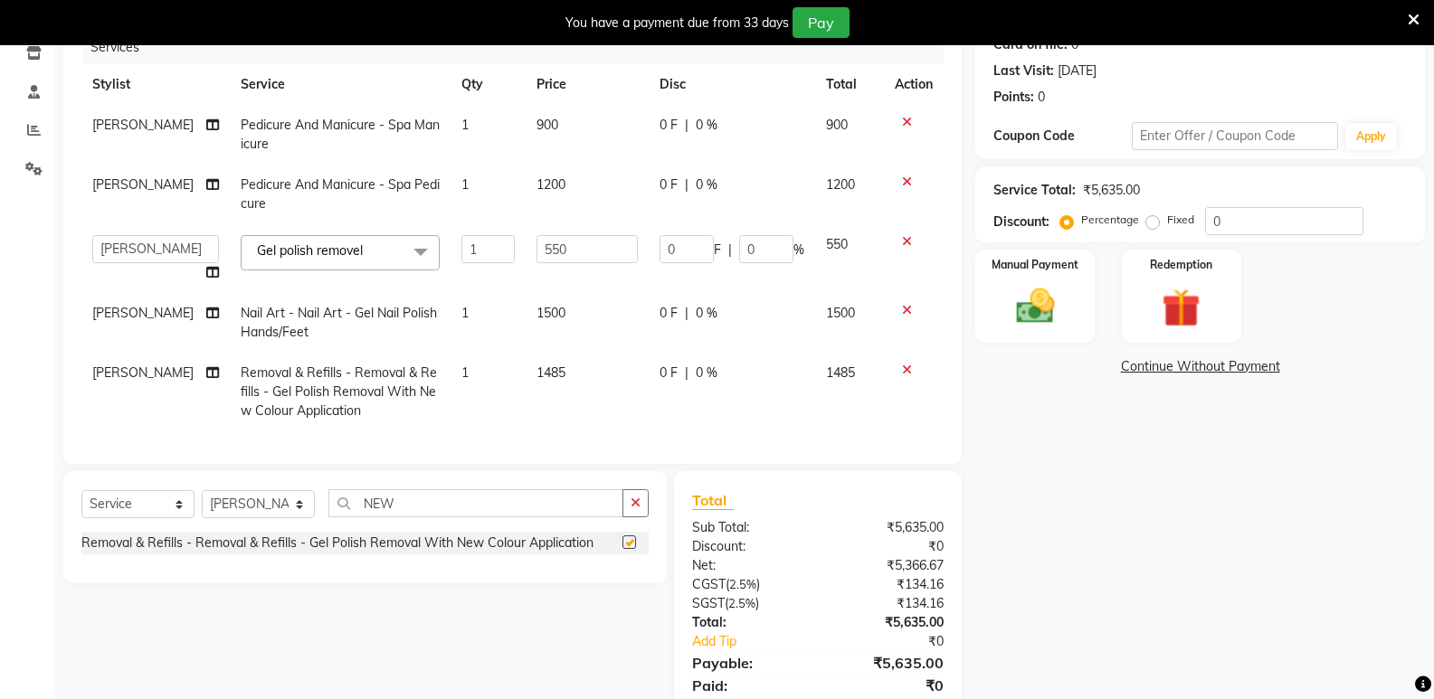
checkbox input "false"
click at [907, 310] on icon at bounding box center [907, 310] width 10 height 13
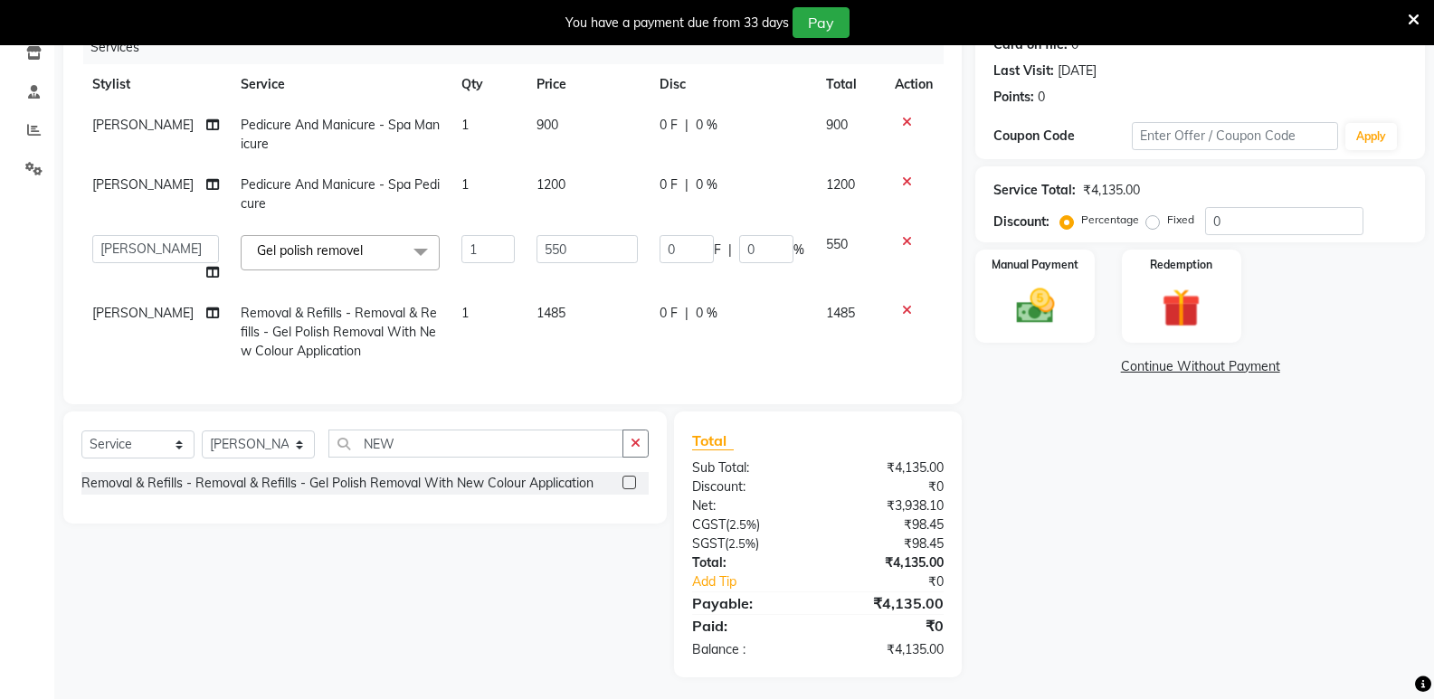
click at [568, 311] on td "1485" at bounding box center [587, 332] width 123 height 79
select select "90679"
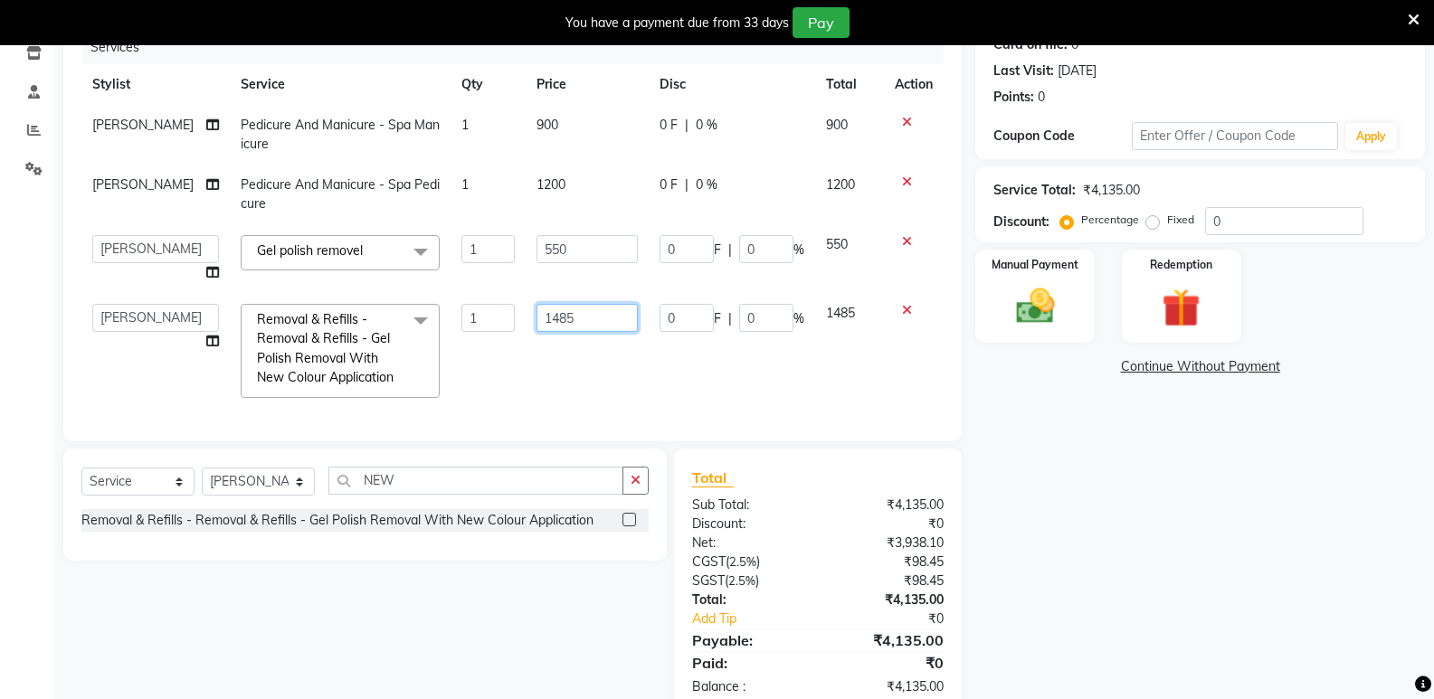
click at [583, 321] on input "1485" at bounding box center [586, 318] width 101 height 28
type input "1500"
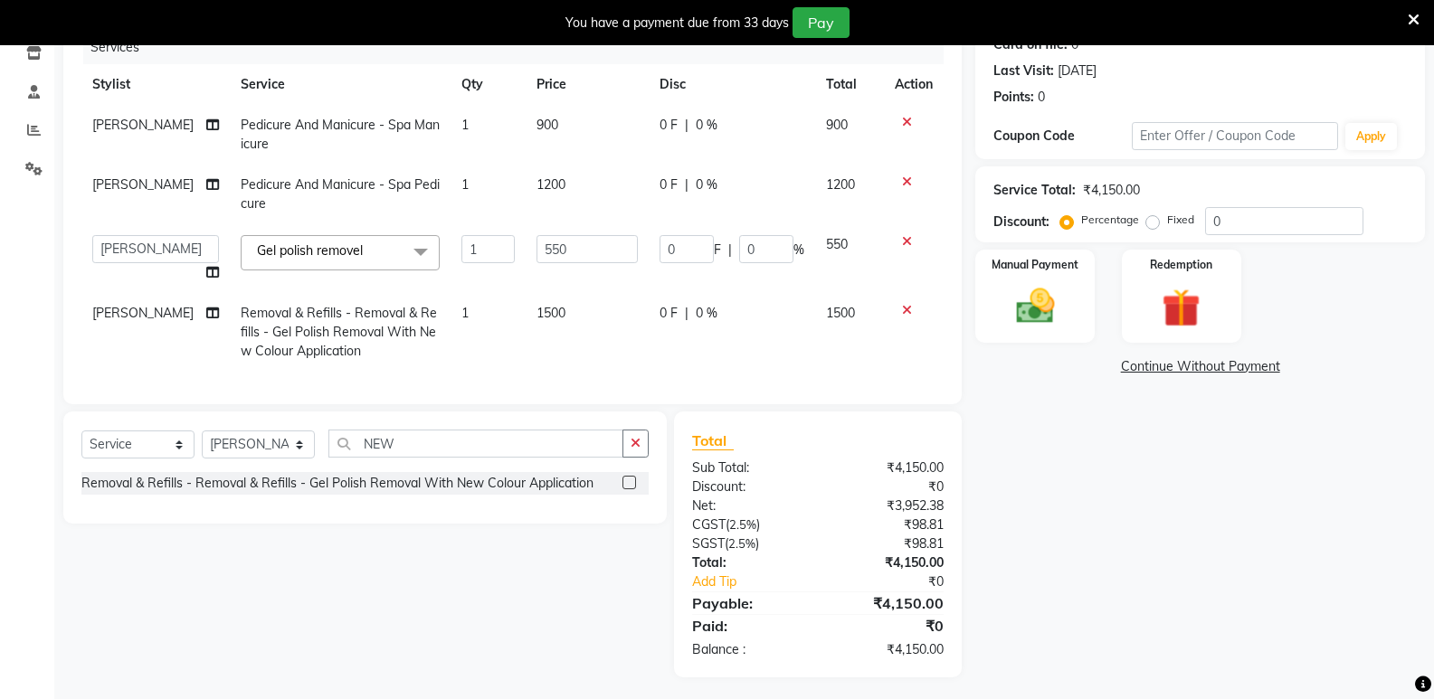
click at [864, 633] on div "Total Sub Total: ₹4,150.00 Discount: ₹0 Net: ₹3,952.38 CGST ( 2.5% ) ₹98.81 SGS…" at bounding box center [817, 545] width 251 height 230
